Goal: Information Seeking & Learning: Learn about a topic

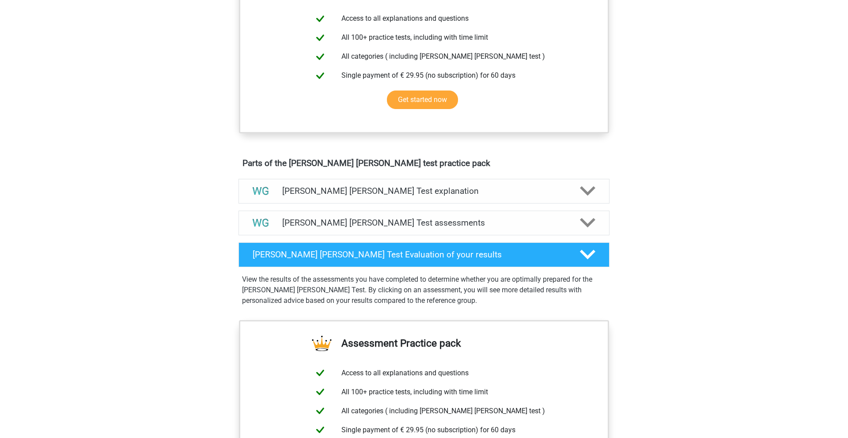
scroll to position [353, 0]
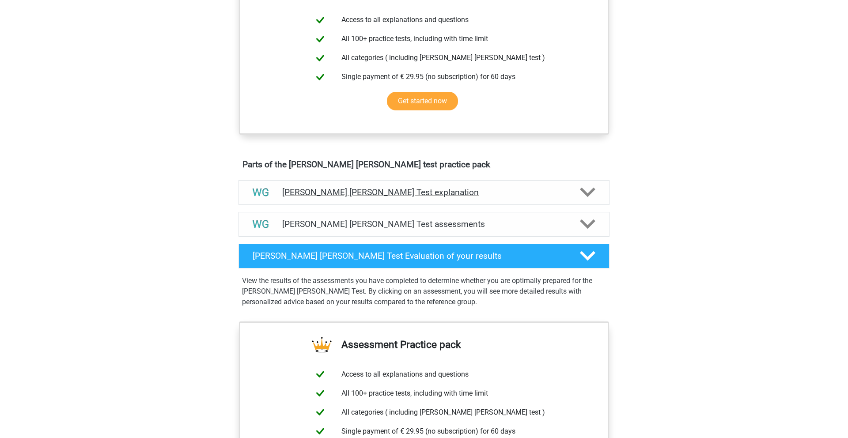
click at [434, 189] on h4 "[PERSON_NAME] [PERSON_NAME] Test explanation" at bounding box center [423, 192] width 283 height 10
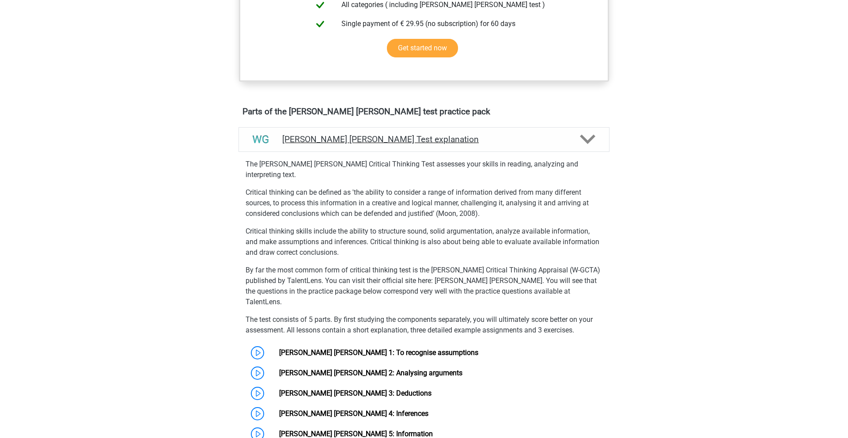
scroll to position [416, 0]
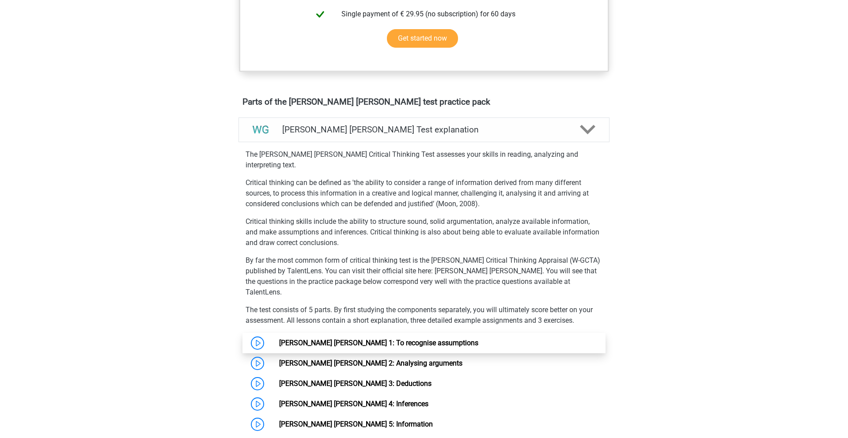
click at [344, 339] on link "[PERSON_NAME] [PERSON_NAME] 1: To recognise assumptions" at bounding box center [378, 343] width 199 height 8
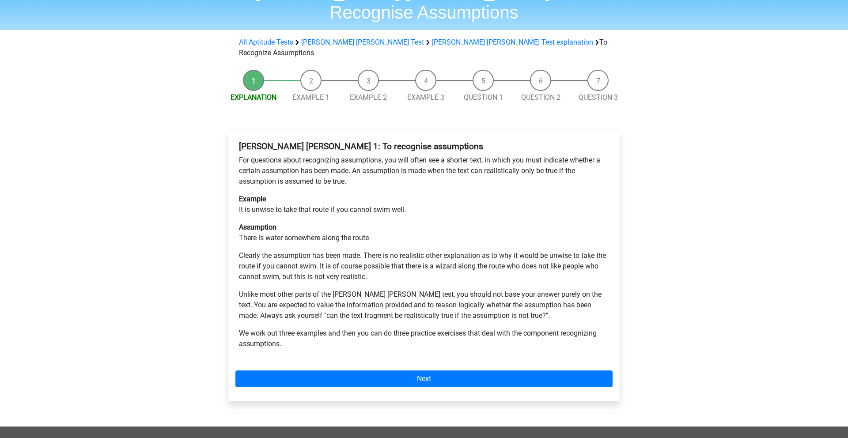
scroll to position [52, 0]
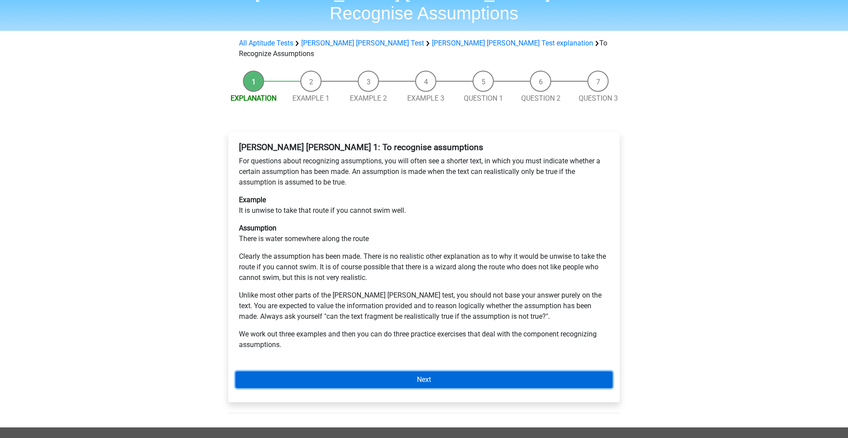
click at [396, 371] on link "Next" at bounding box center [423, 379] width 377 height 17
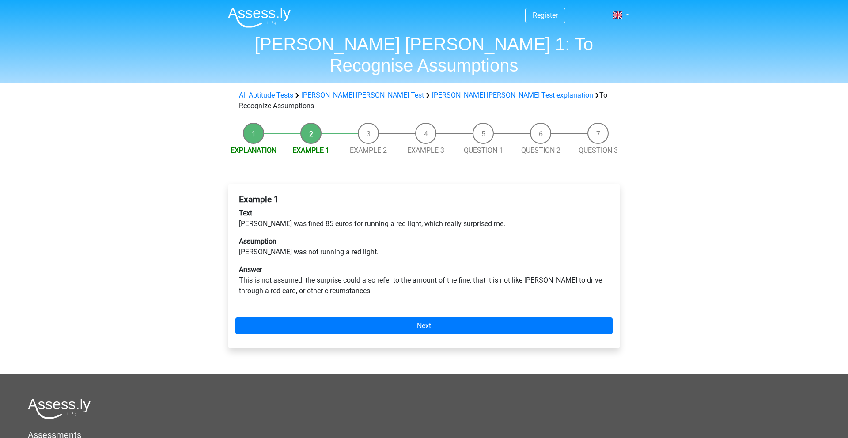
click at [251, 123] on li "Explanation" at bounding box center [253, 139] width 57 height 33
click at [316, 123] on li "Example 1" at bounding box center [310, 139] width 57 height 33
